Goal: Information Seeking & Learning: Find specific fact

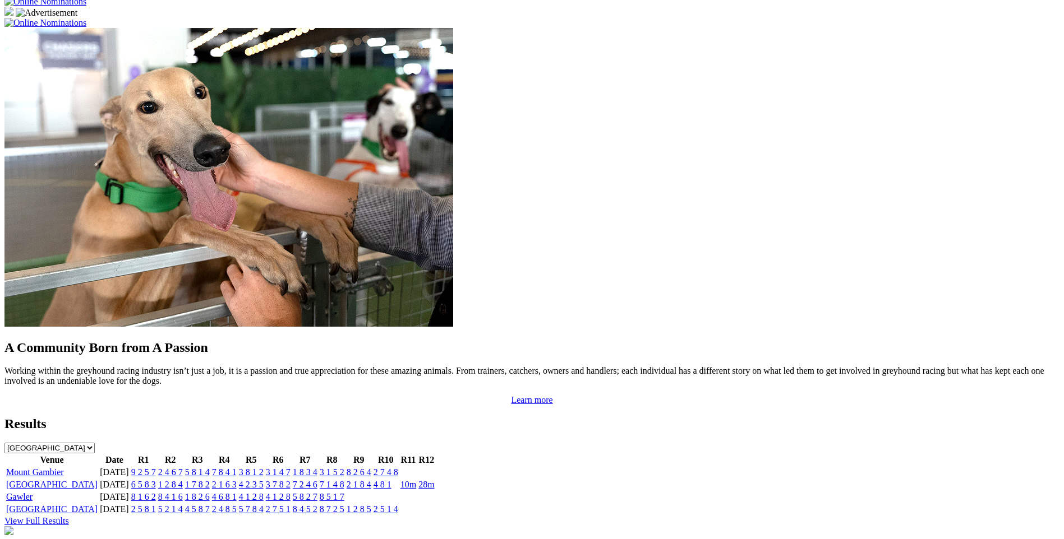
scroll to position [953, 0]
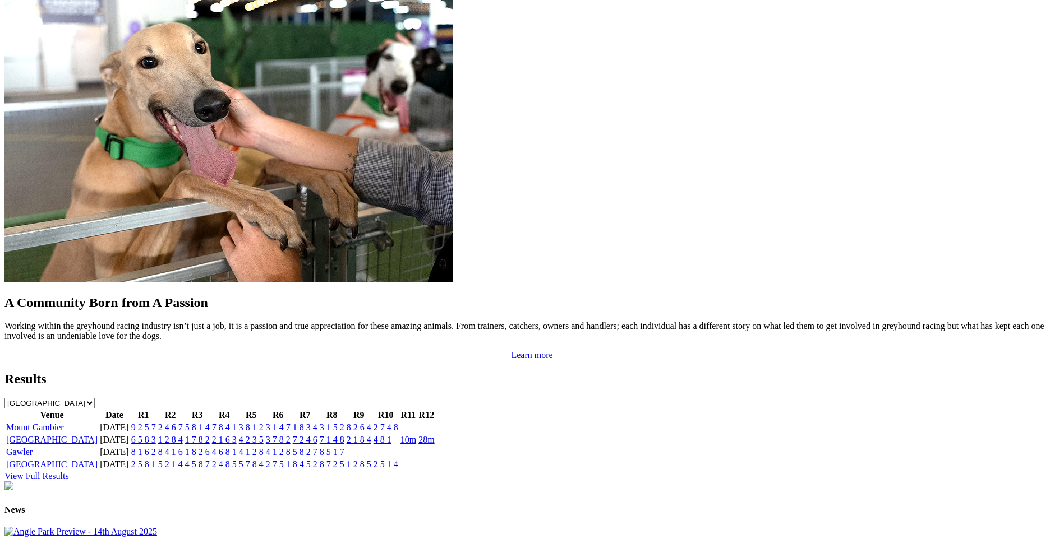
click at [156, 435] on link "6 5 8 3" at bounding box center [143, 440] width 25 height 10
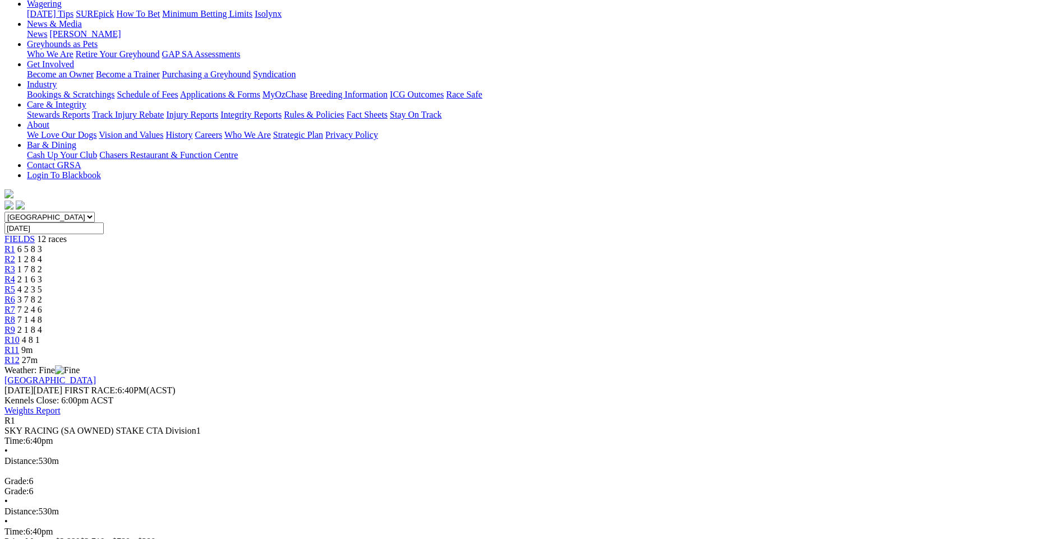
scroll to position [150, 0]
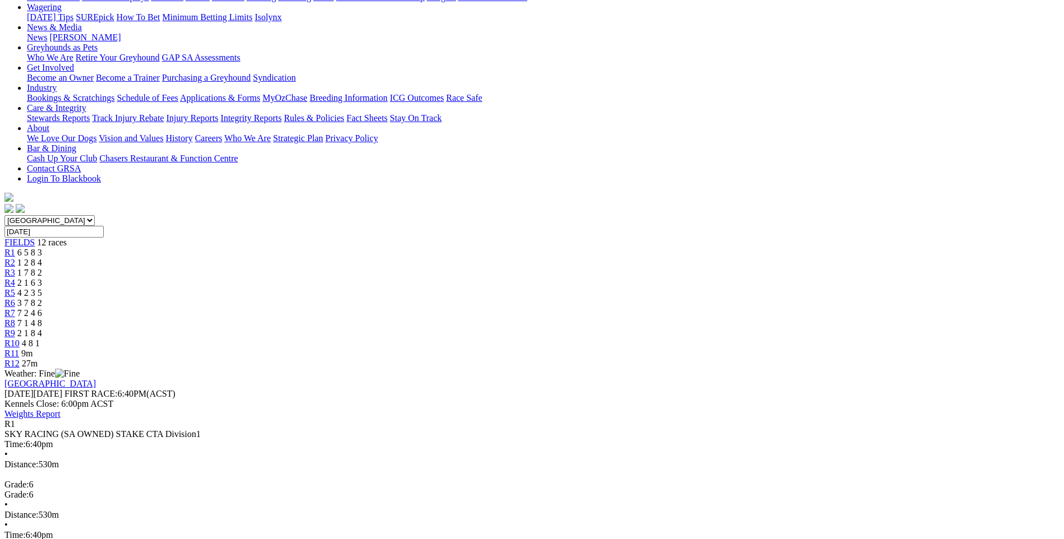
click at [42, 258] on span "1 2 8 4" at bounding box center [29, 263] width 25 height 10
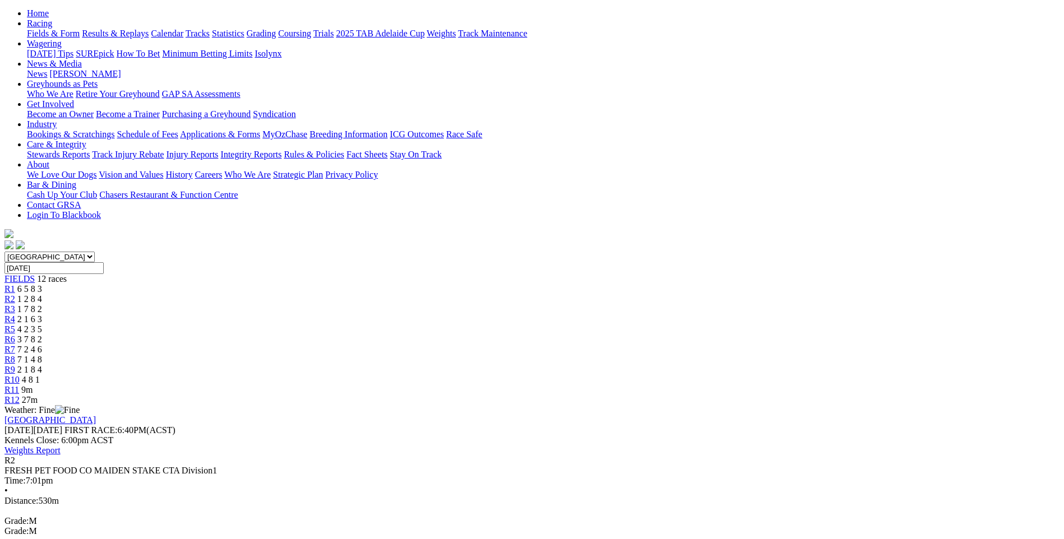
scroll to position [112, 0]
click at [42, 306] on span "1 7 8 2" at bounding box center [29, 311] width 25 height 10
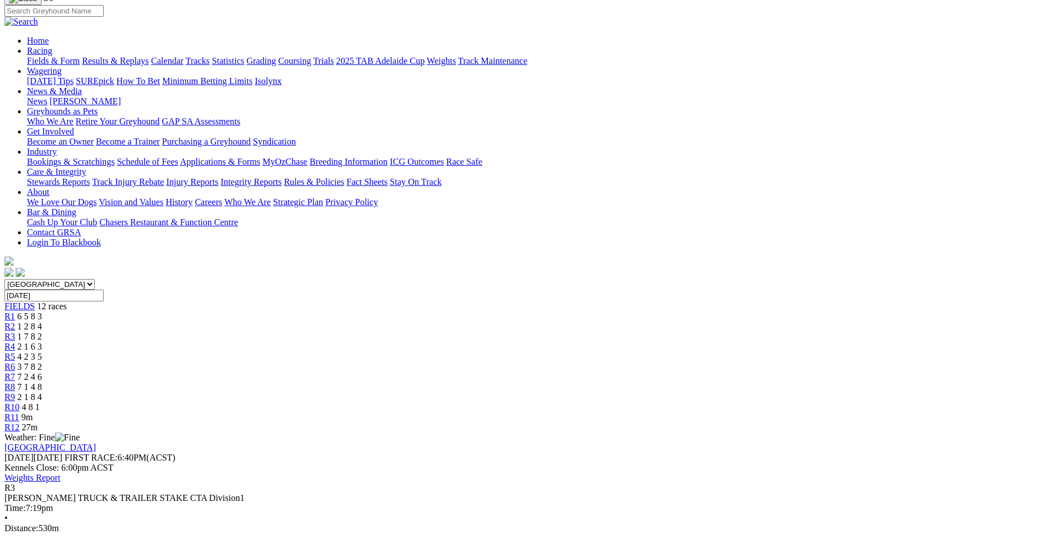
scroll to position [86, 0]
click at [438, 343] on div "R4 2 1 6 3" at bounding box center [531, 348] width 1055 height 10
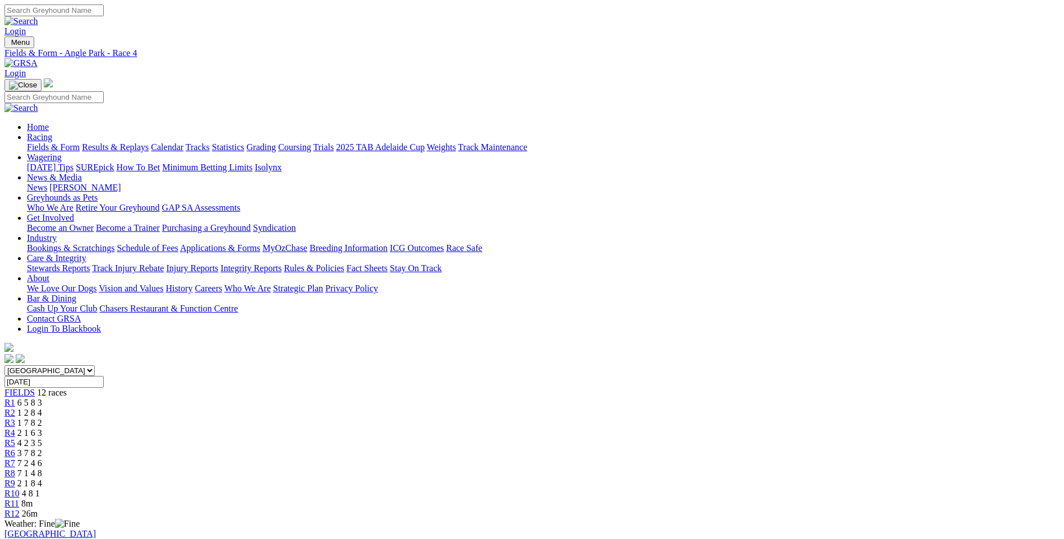
drag, startPoint x: 0, startPoint y: 0, endPoint x: 25, endPoint y: 380, distance: 380.4
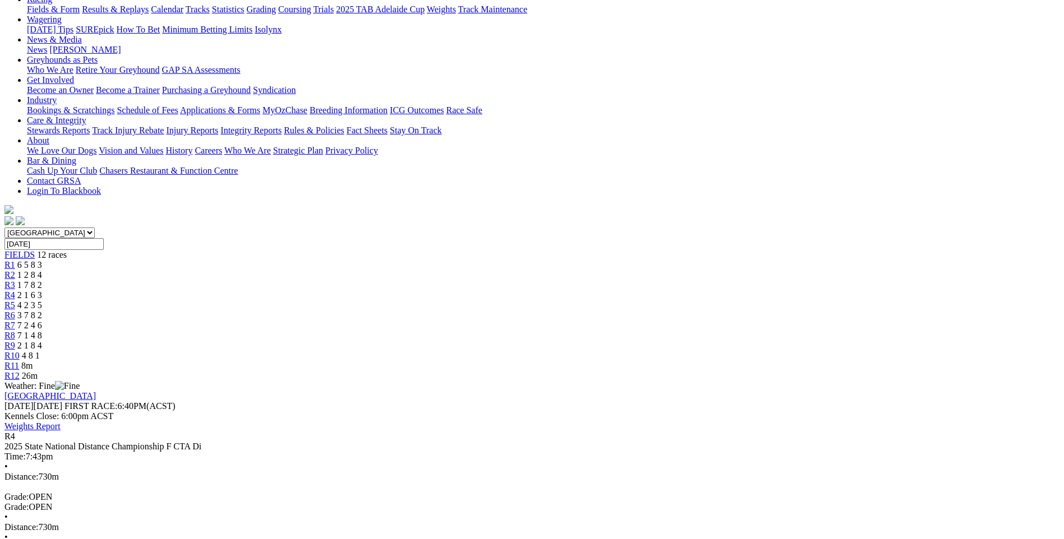
scroll to position [105, 0]
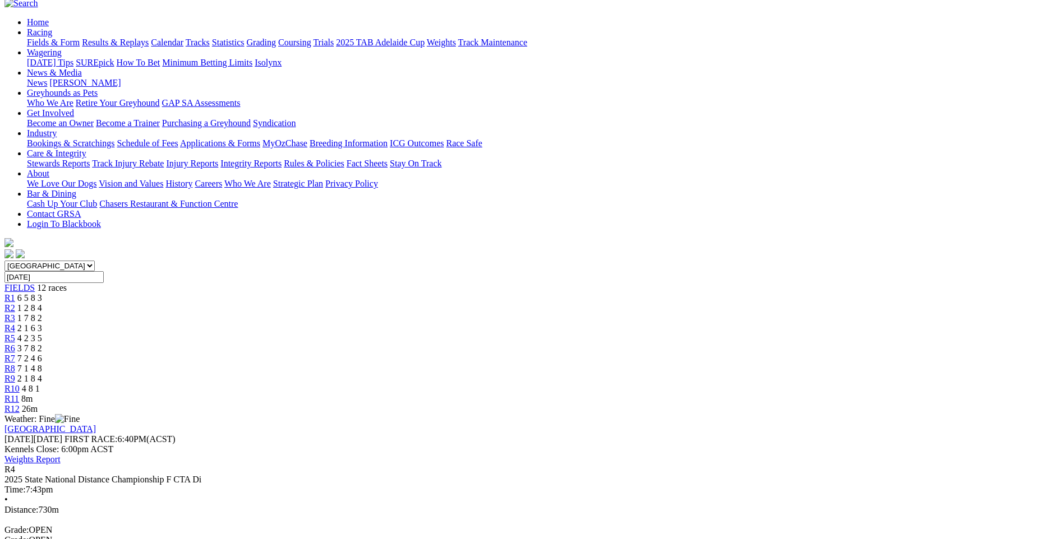
click at [42, 334] on span "4 2 3 5" at bounding box center [29, 339] width 25 height 10
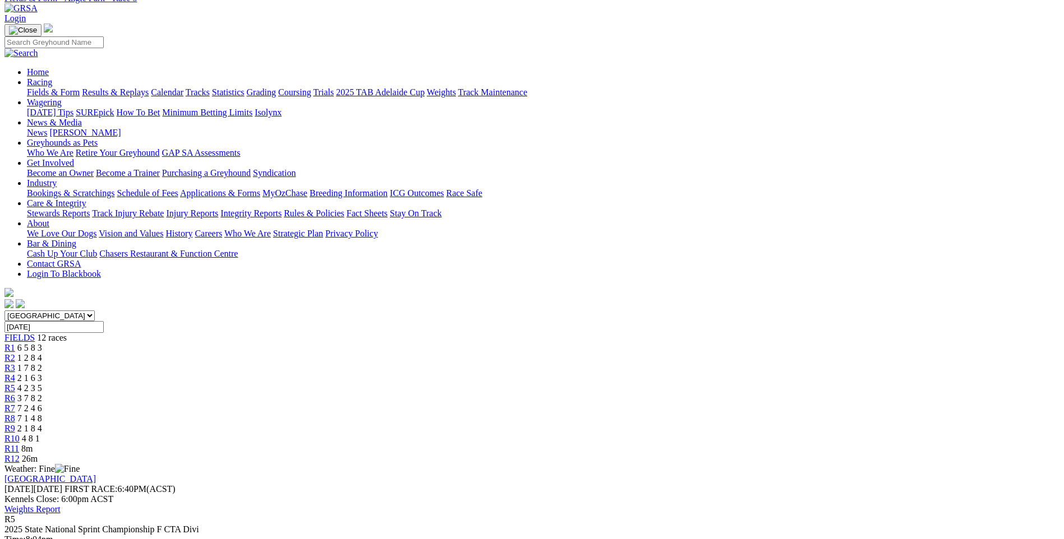
scroll to position [27, 0]
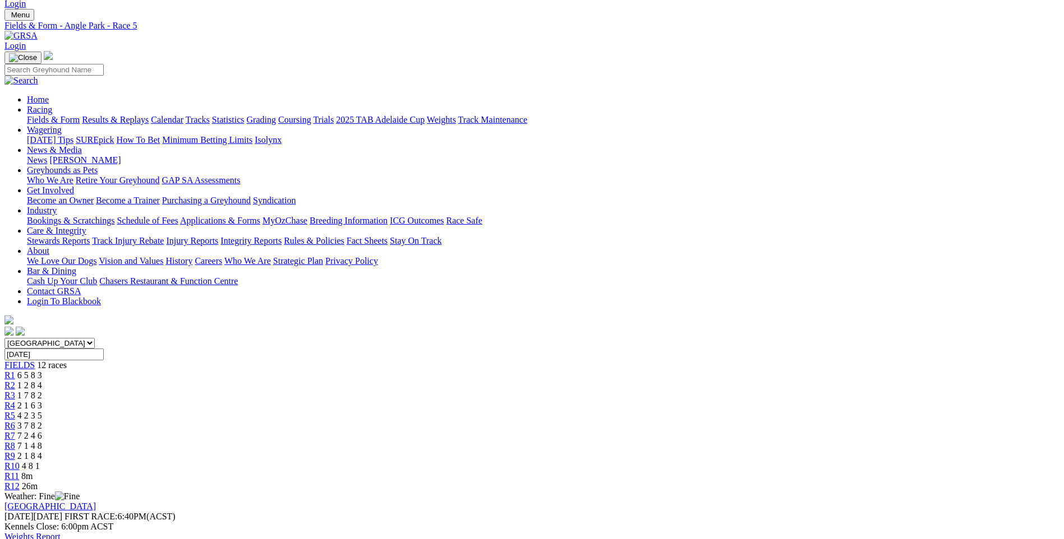
click at [42, 421] on span "3 7 8 2" at bounding box center [29, 426] width 25 height 10
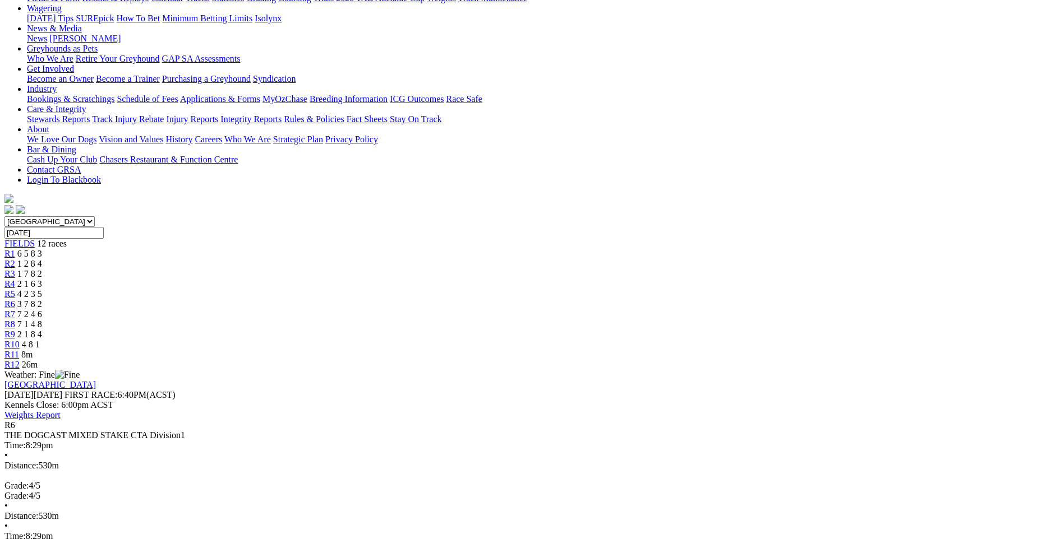
scroll to position [148, 0]
click at [610, 311] on div "R7 7 2 4 6" at bounding box center [531, 316] width 1055 height 10
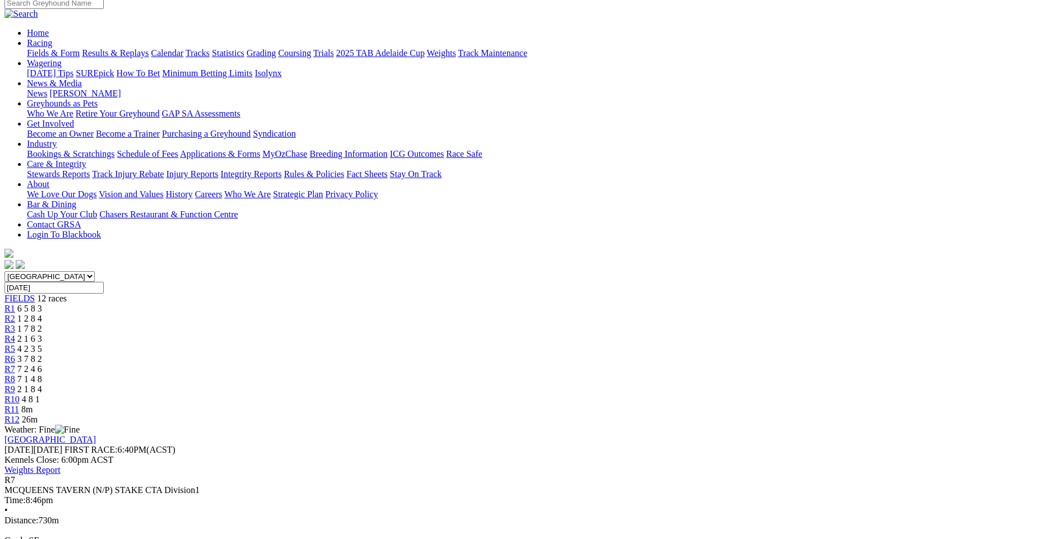
scroll to position [52, 0]
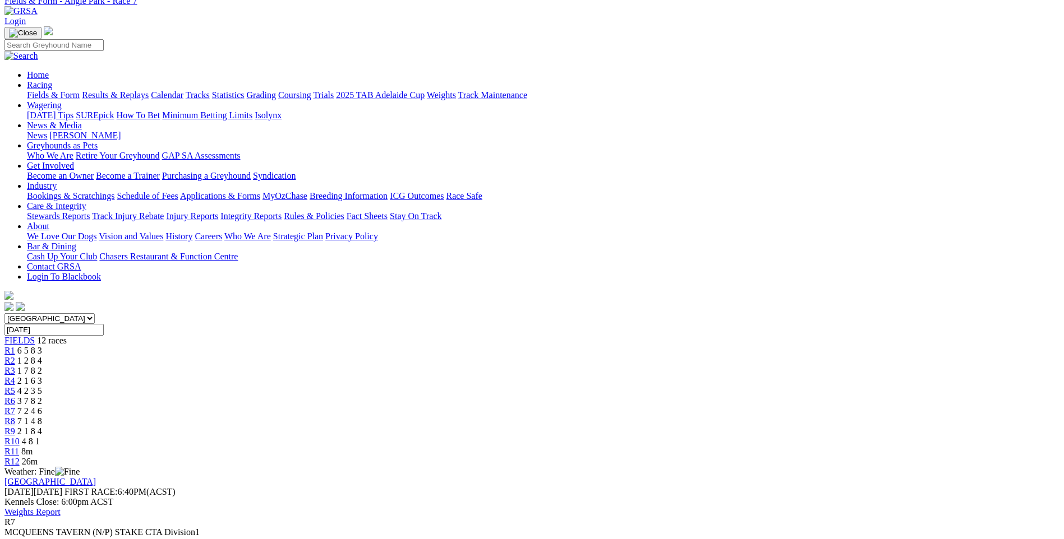
click at [42, 417] on span "7 1 4 8" at bounding box center [29, 422] width 25 height 10
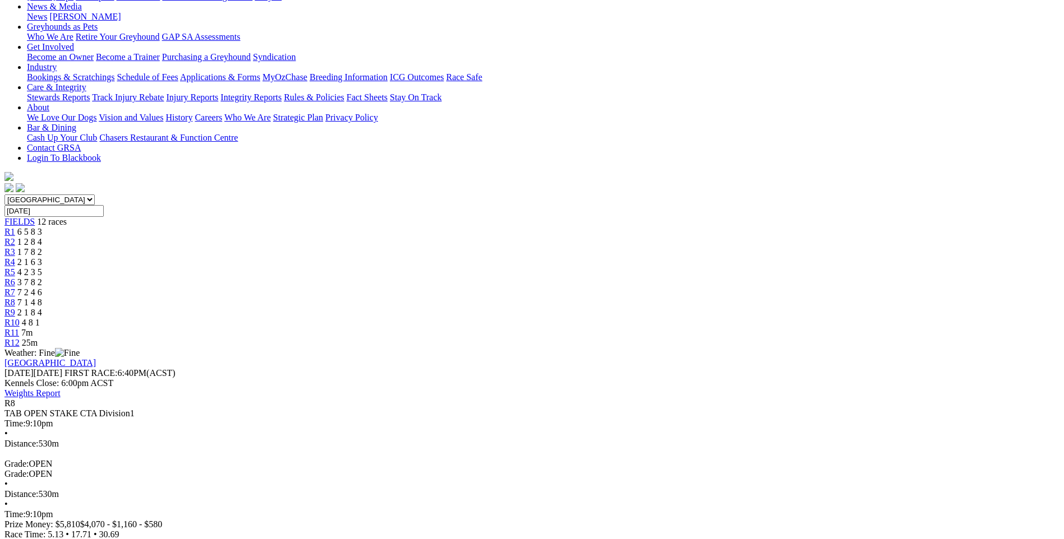
scroll to position [167, 0]
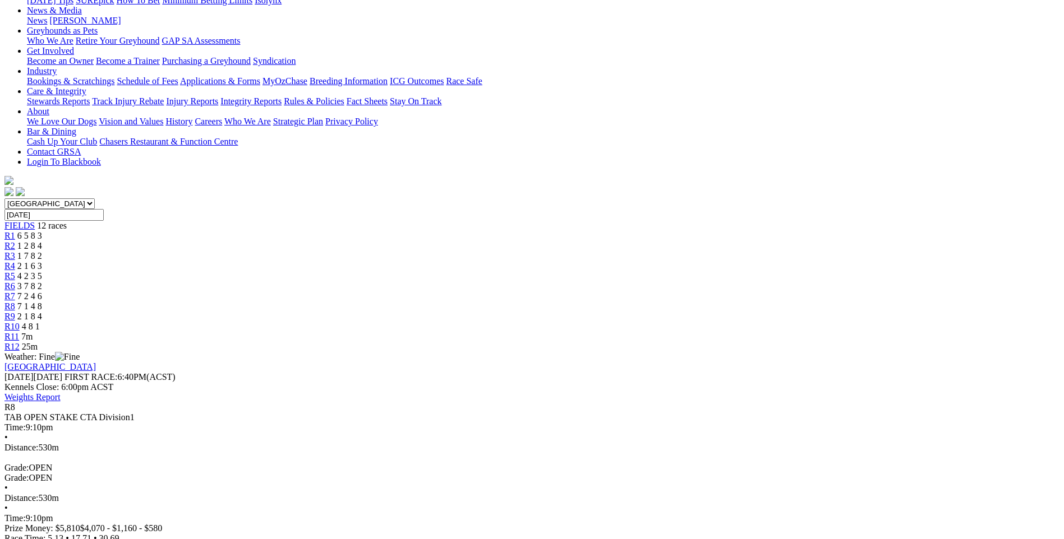
click at [708, 312] on div "R9 2 1 8 4" at bounding box center [531, 317] width 1055 height 10
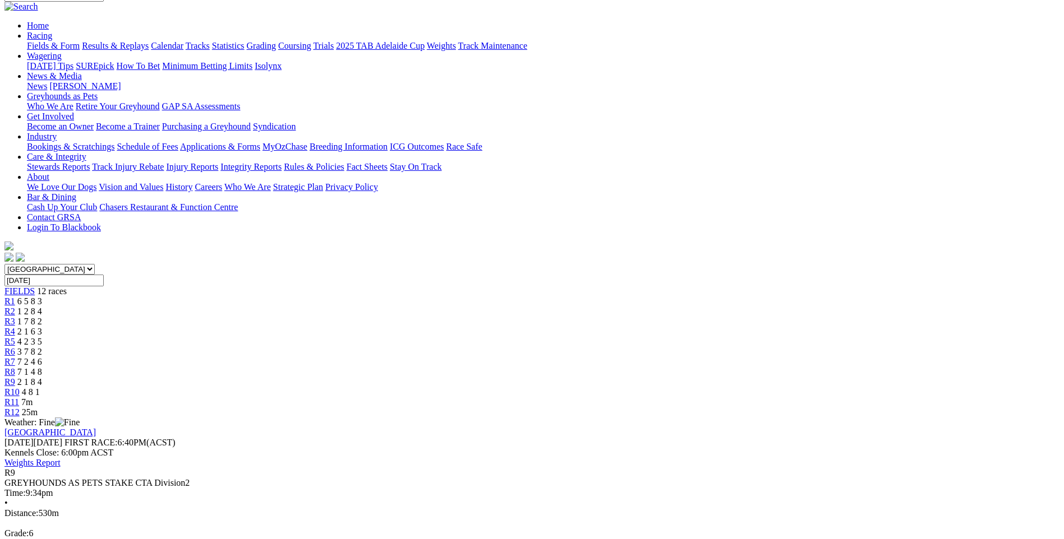
scroll to position [94, 0]
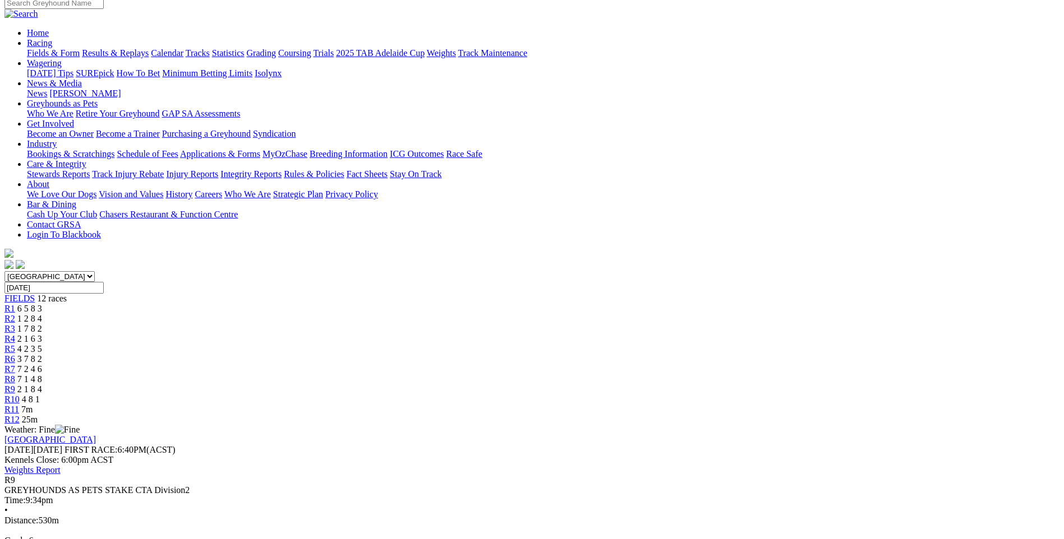
click at [768, 395] on div "R10 4 8 1" at bounding box center [531, 400] width 1055 height 10
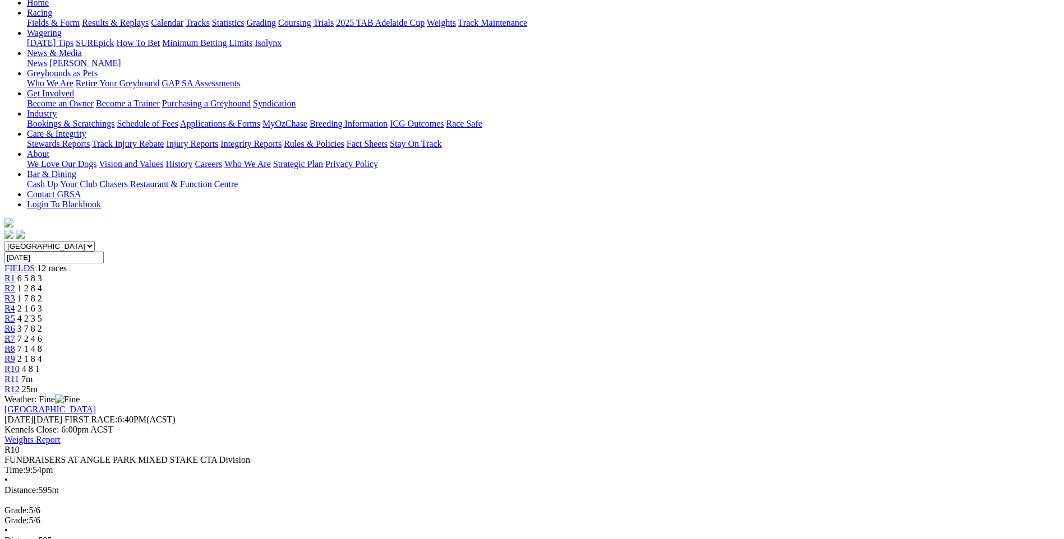
scroll to position [125, 0]
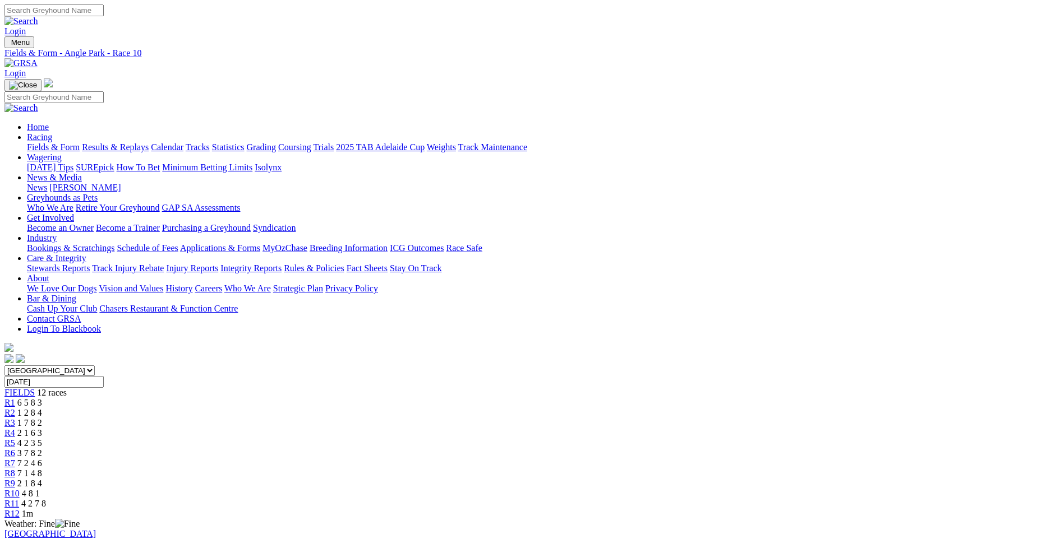
click at [46, 499] on span "4 2 7 8" at bounding box center [33, 504] width 25 height 10
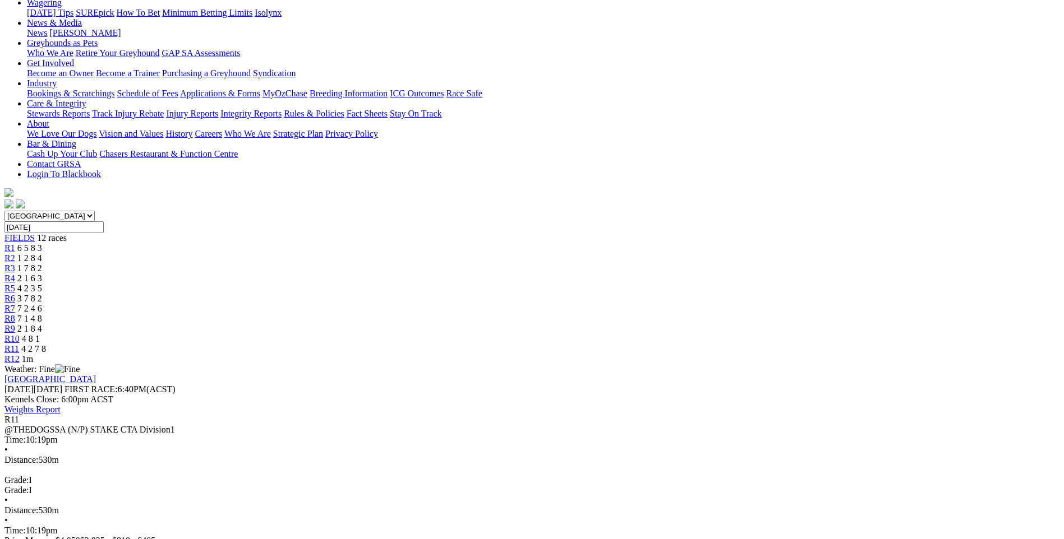
scroll to position [154, 0]
